Goal: Information Seeking & Learning: Find specific fact

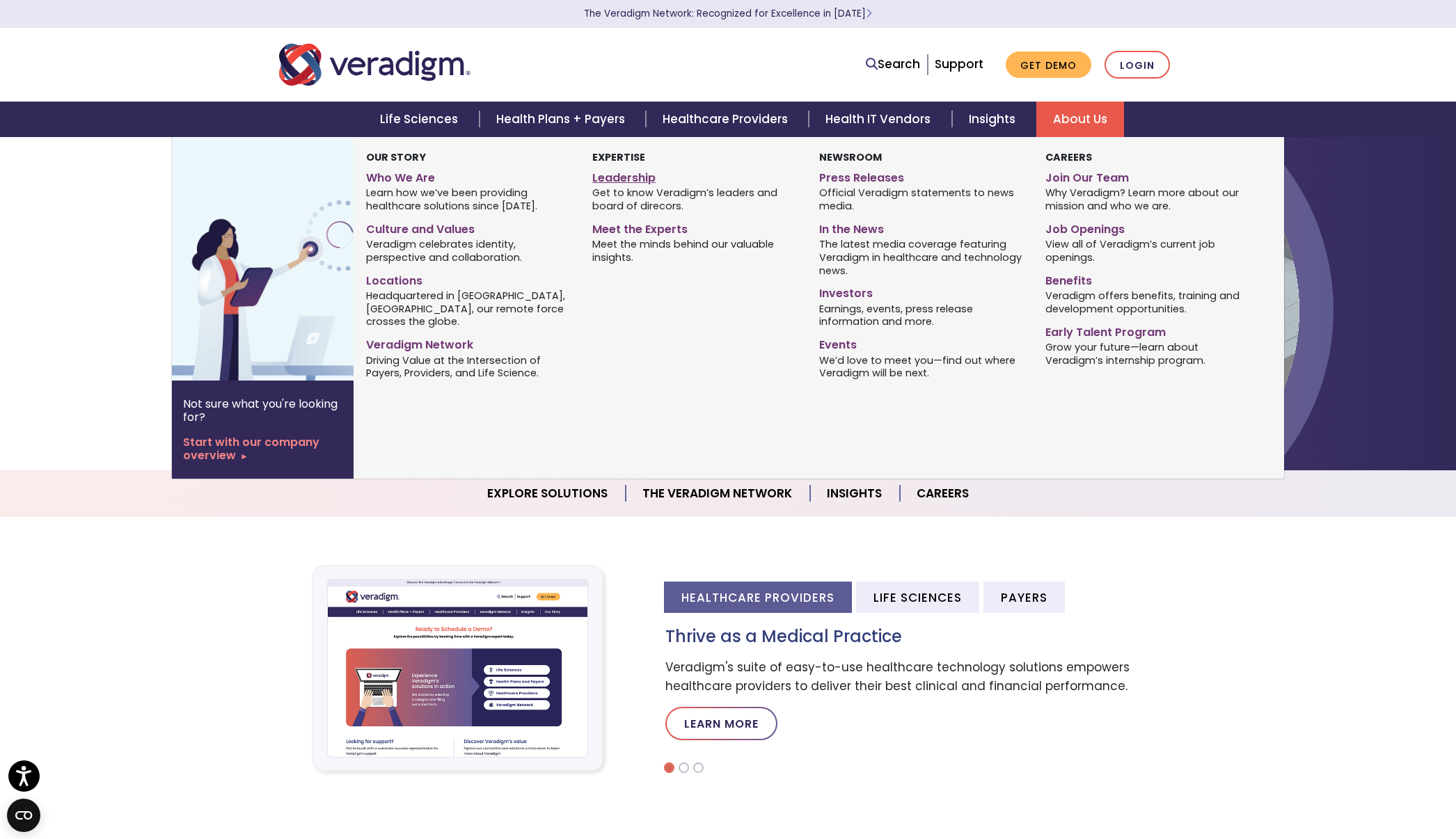
click at [620, 183] on link "Leadership" at bounding box center [695, 176] width 205 height 20
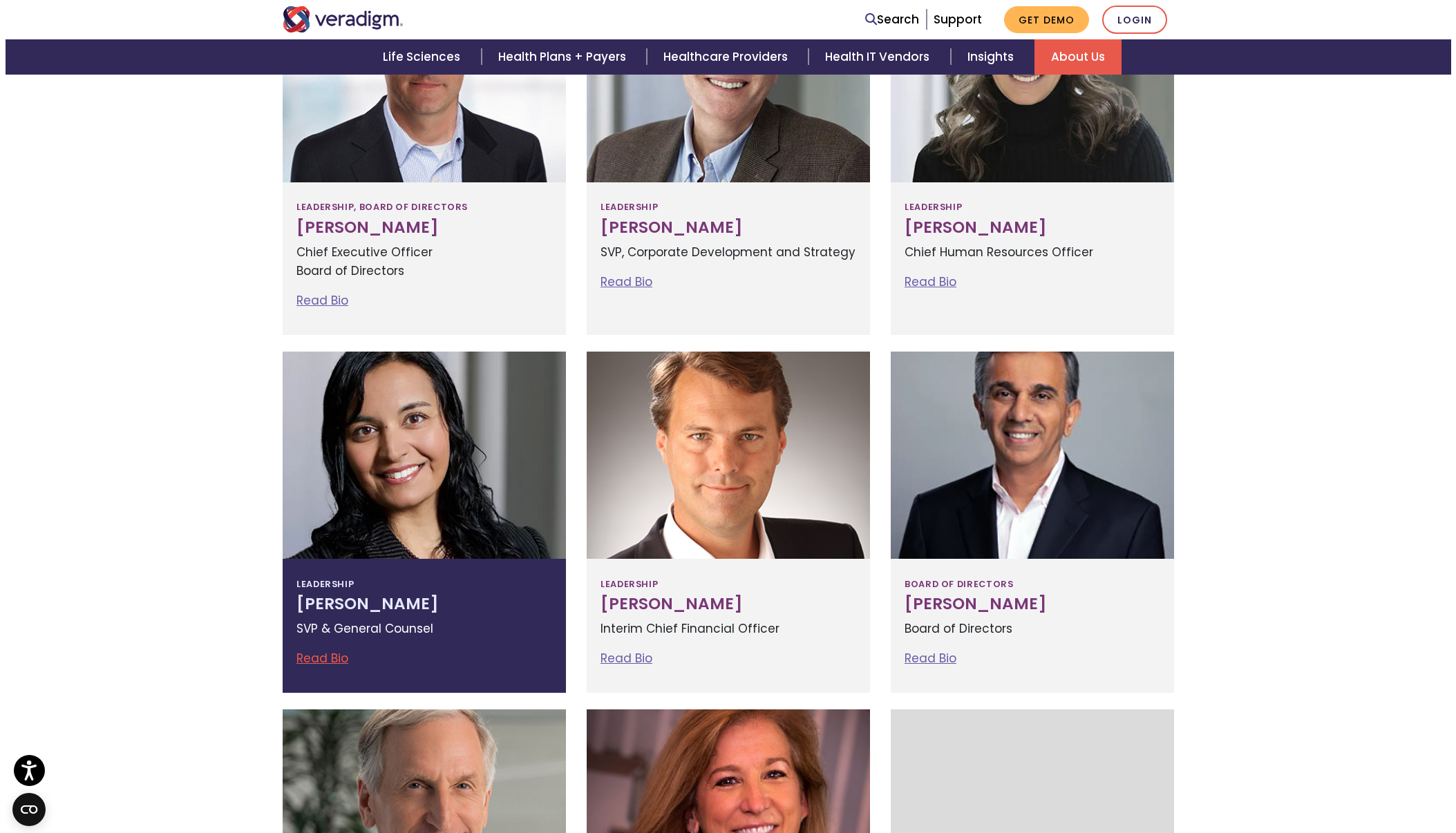
scroll to position [622, 0]
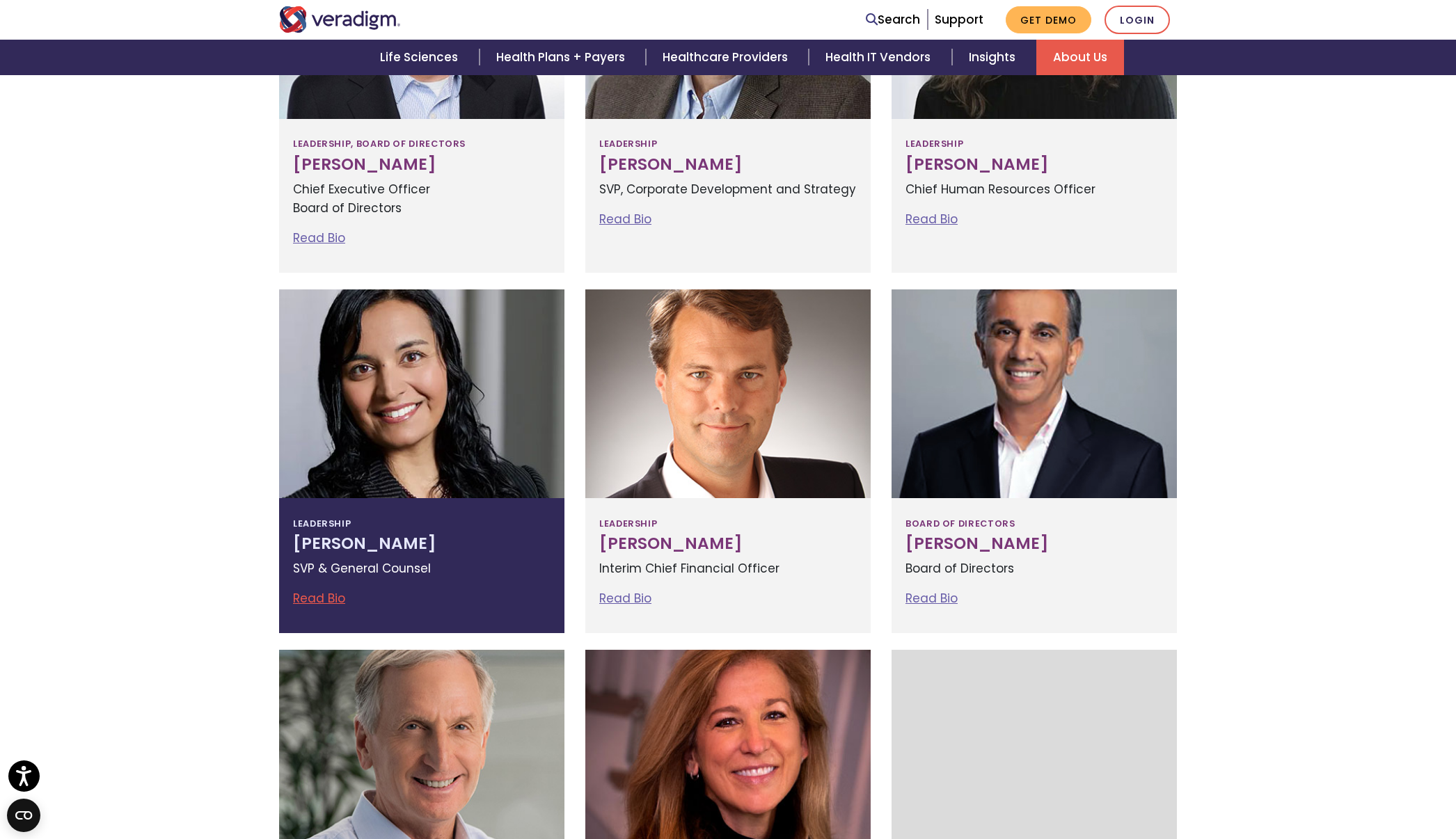
click at [367, 540] on h3 "Tejal Vakharia" at bounding box center [421, 544] width 258 height 19
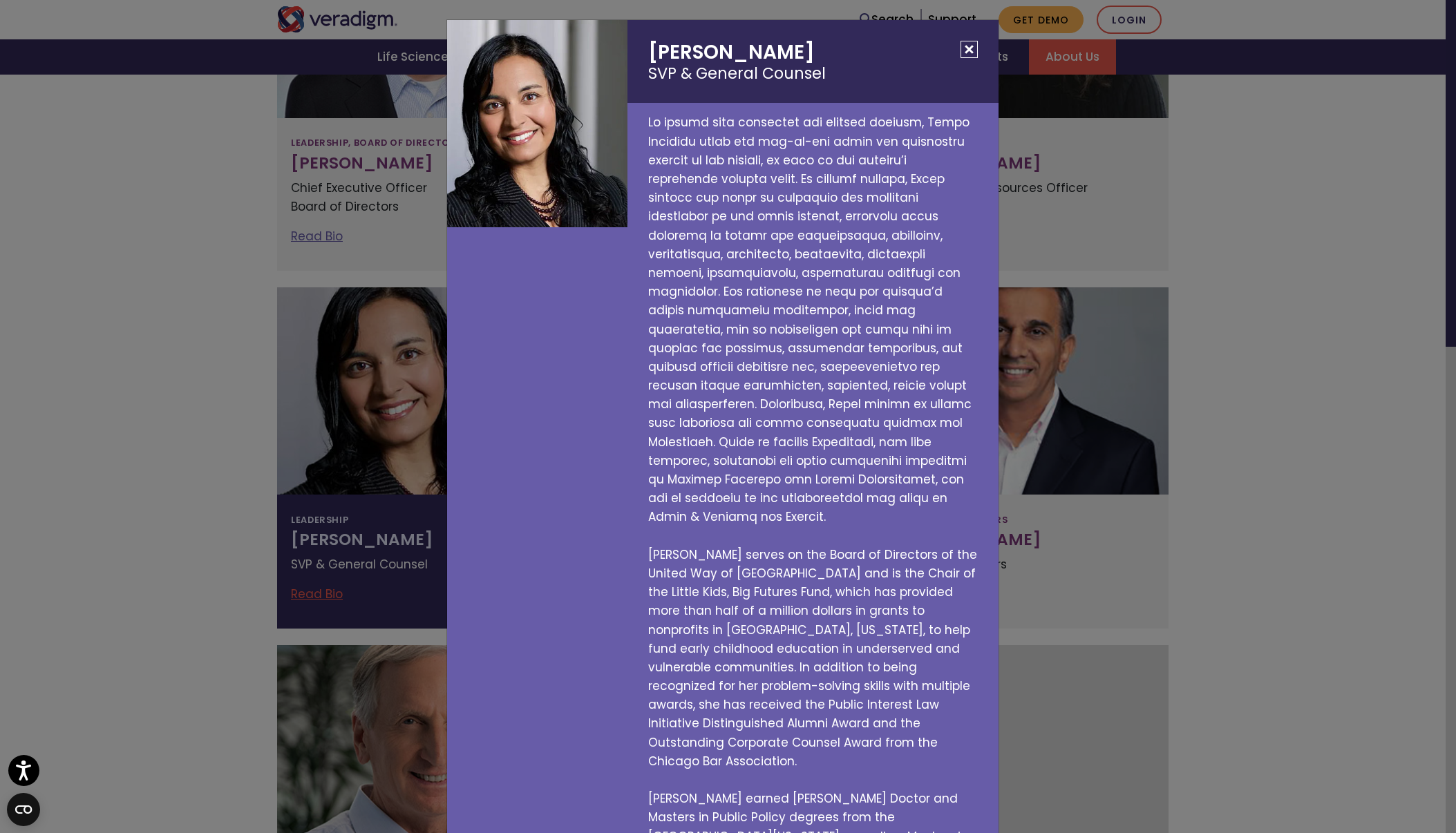
drag, startPoint x: 796, startPoint y: 50, endPoint x: 642, endPoint y: 53, distance: 154.0
click at [642, 53] on h2 "Tejal Vakharia SVP & General Counsel" at bounding box center [813, 61] width 371 height 83
copy h2 "Tejal Vakharia"
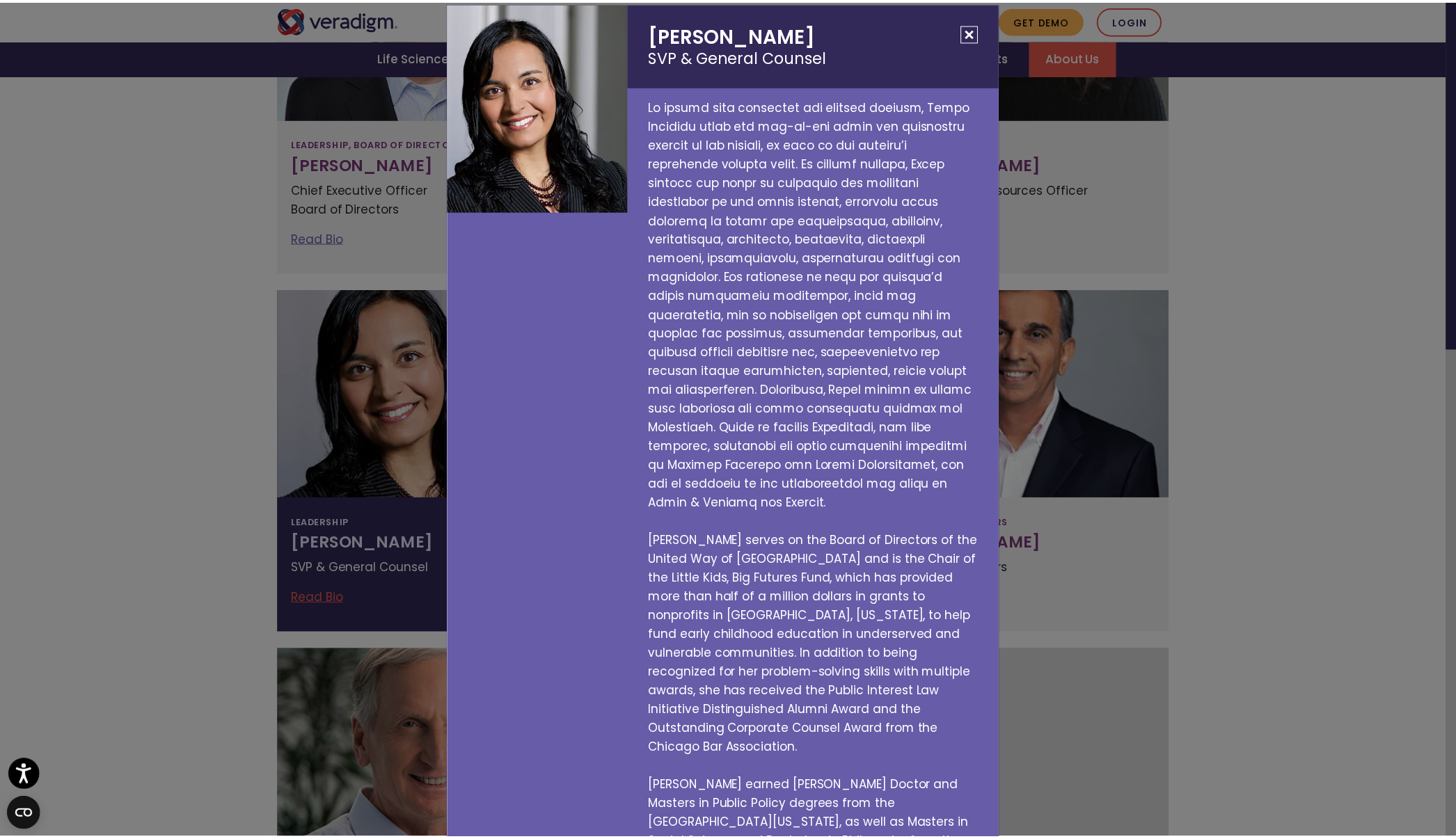
scroll to position [25, 0]
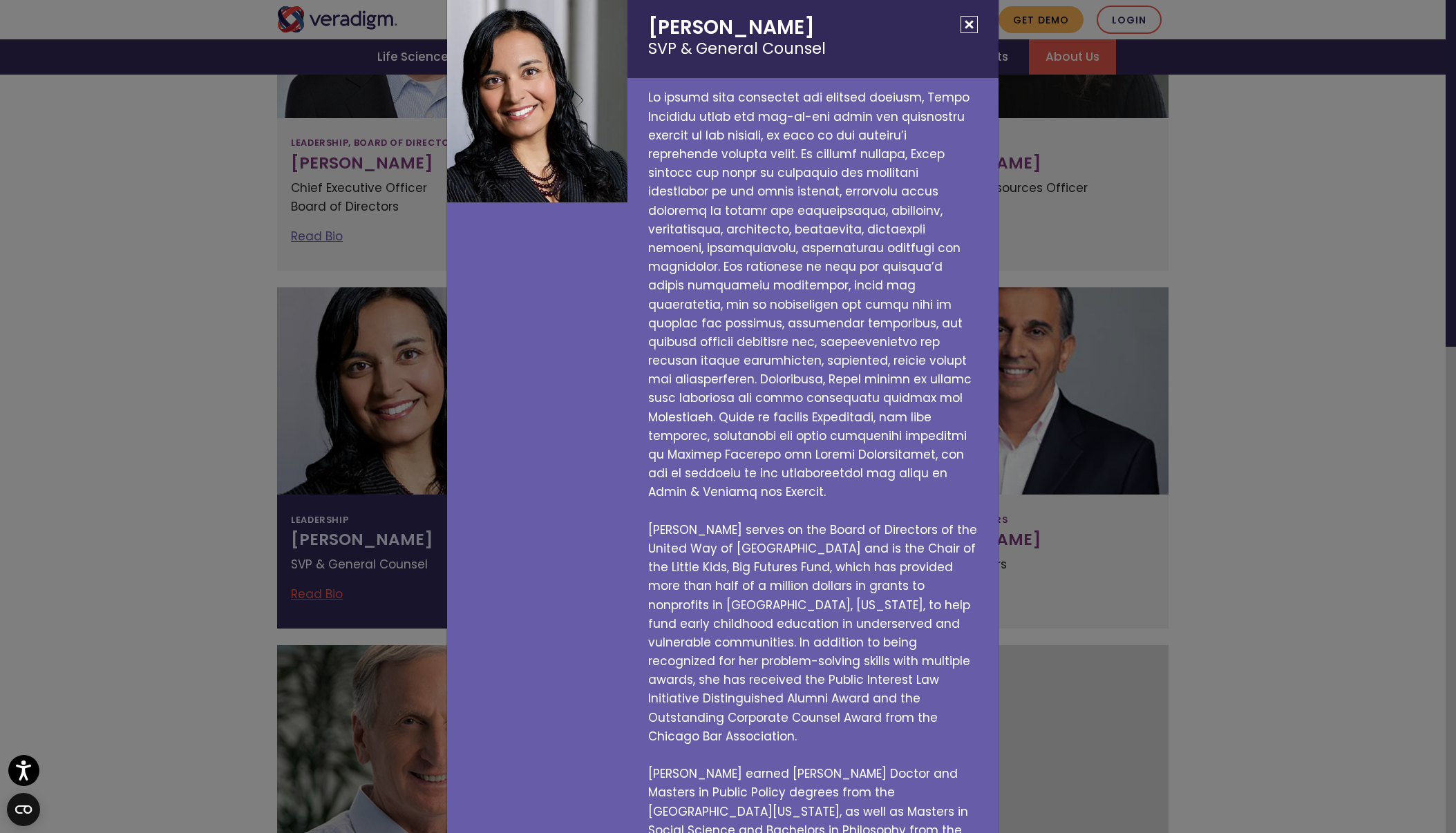
click at [965, 19] on button "Close" at bounding box center [969, 24] width 17 height 17
